Goal: Check status: Check status

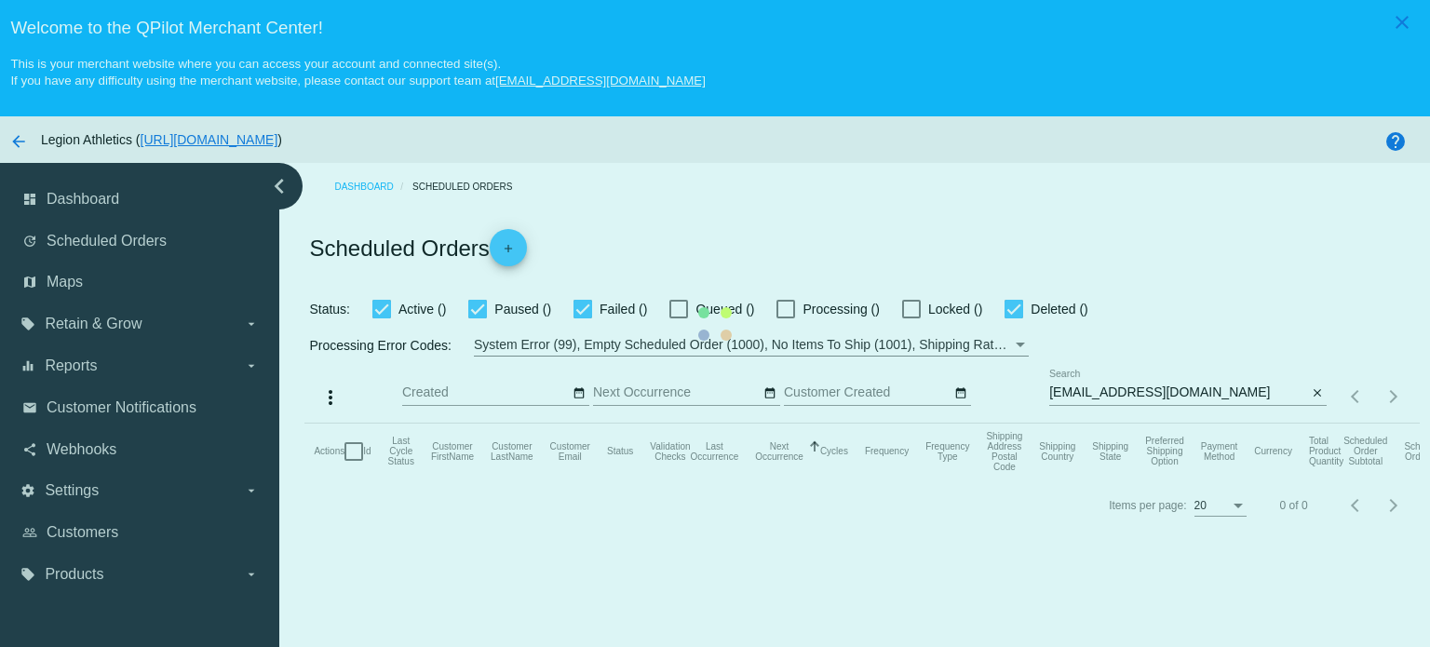
click at [1104, 423] on mat-table "Actions Id Last Cycle Status Customer FirstName Customer LastName Customer Emai…" at bounding box center [861, 451] width 1114 height 56
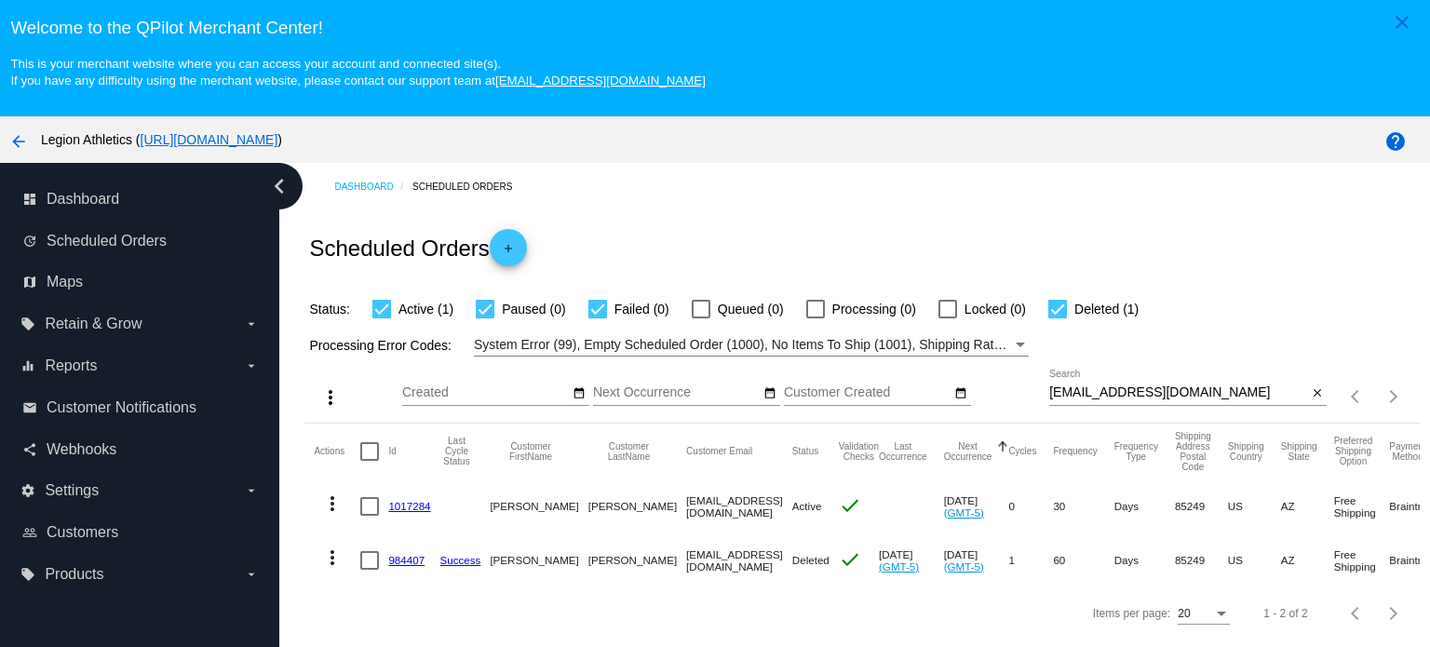
click at [1094, 400] on input "[EMAIL_ADDRESS][DOMAIN_NAME]" at bounding box center [1178, 392] width 258 height 15
paste input "dennettclarke"
type input "[EMAIL_ADDRESS][DOMAIN_NAME]"
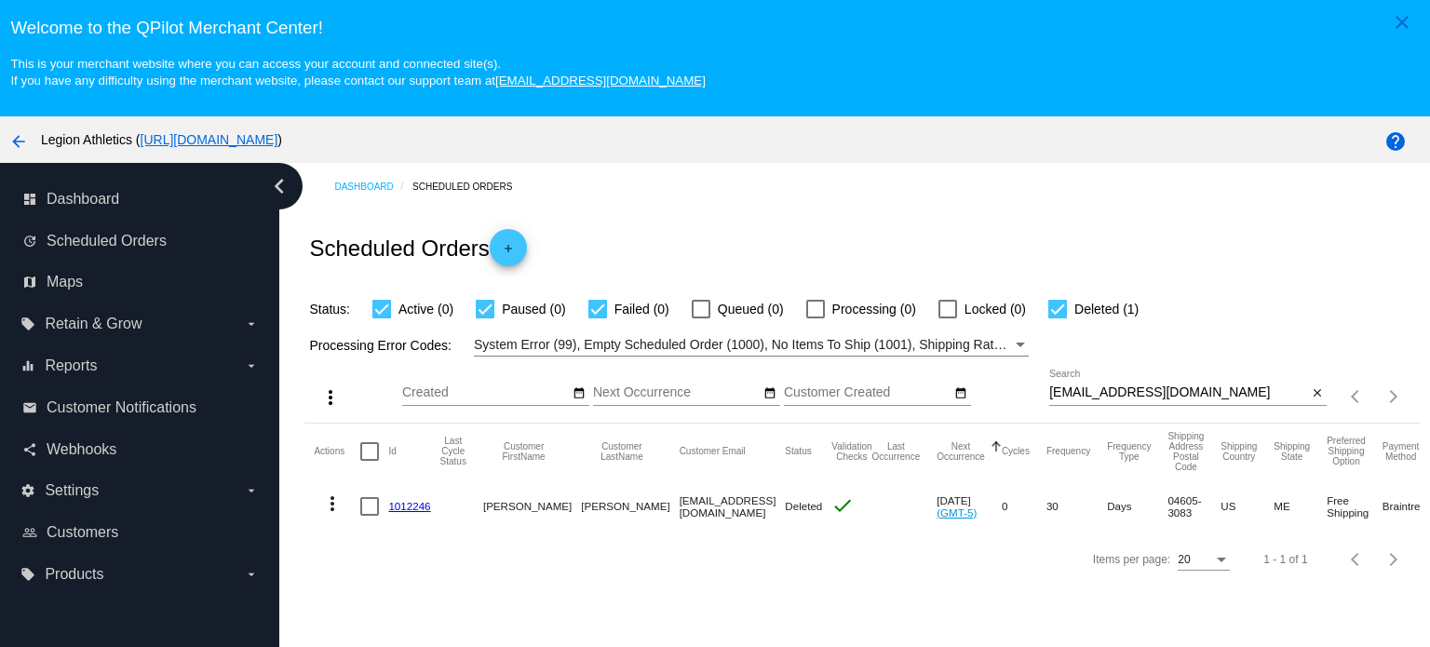
click at [419, 502] on link "1012246" at bounding box center [409, 506] width 42 height 12
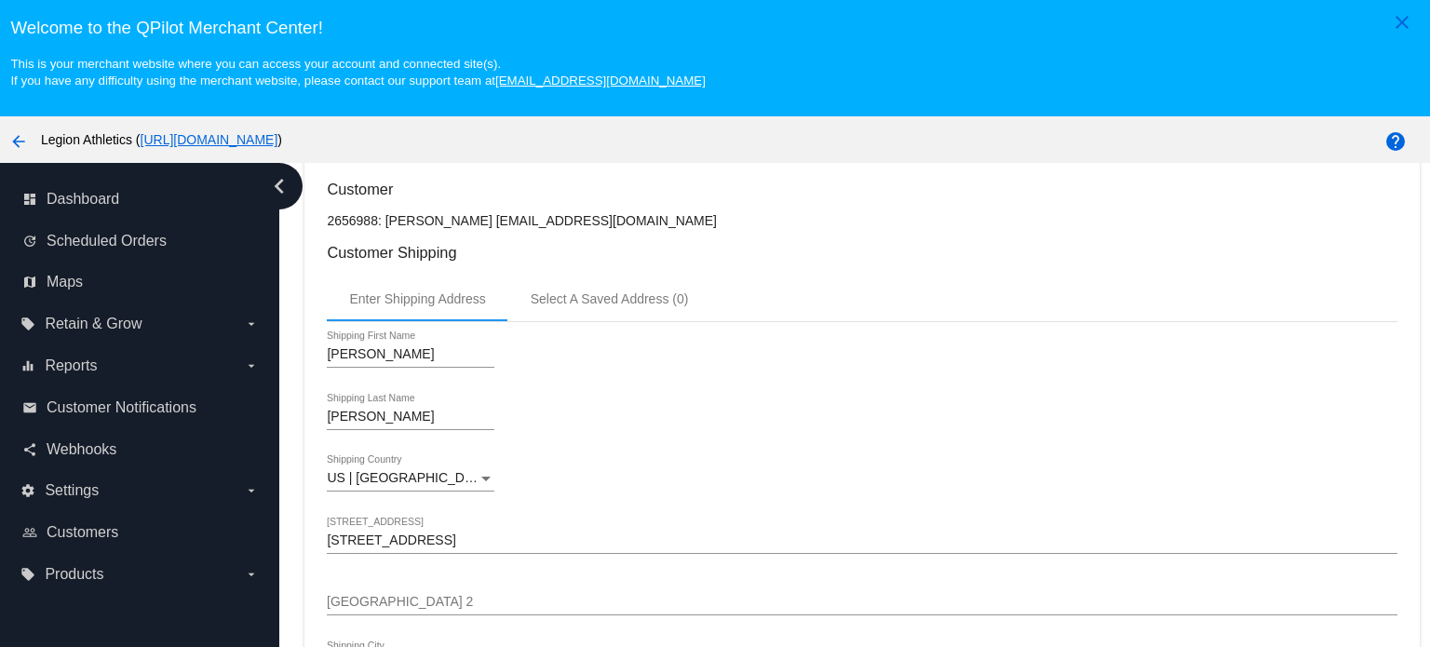
scroll to position [93, 0]
